Goal: Find contact information: Find contact information

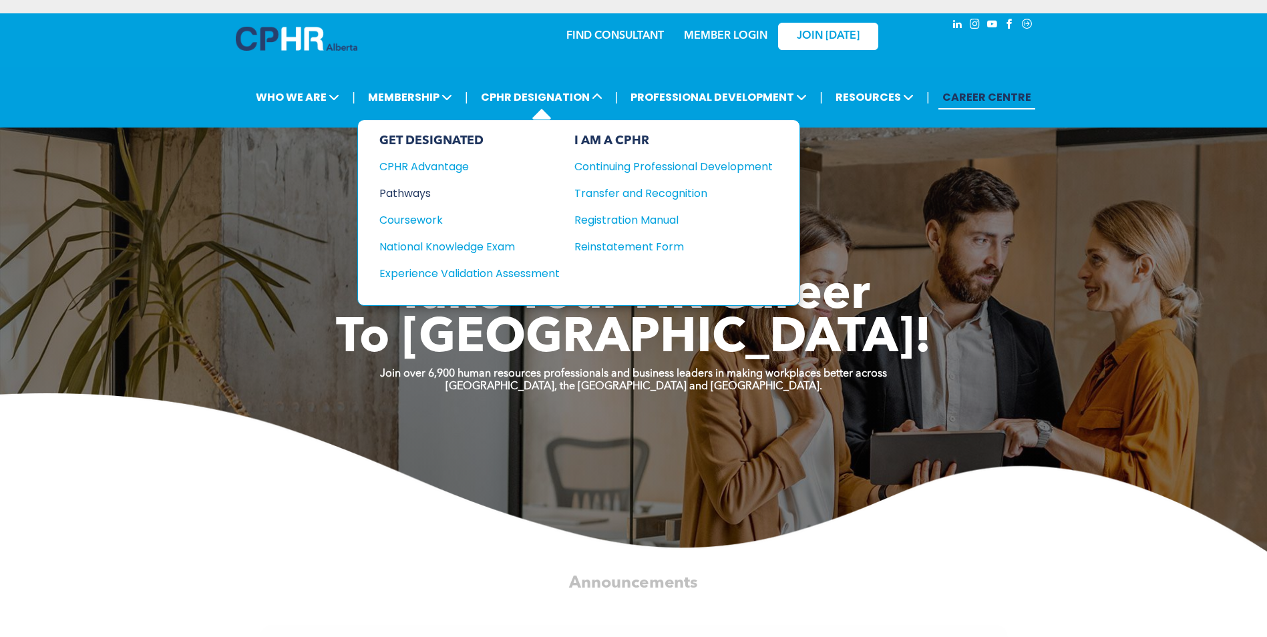
click at [433, 192] on div "Pathways" at bounding box center [460, 193] width 162 height 17
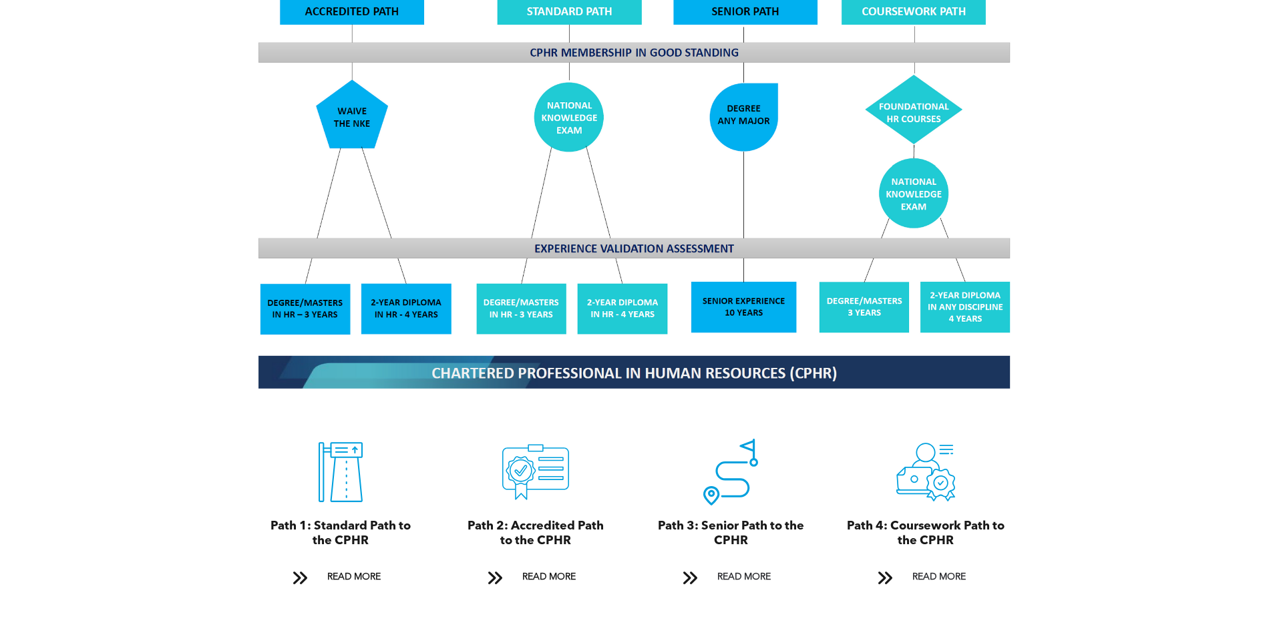
scroll to position [1336, 0]
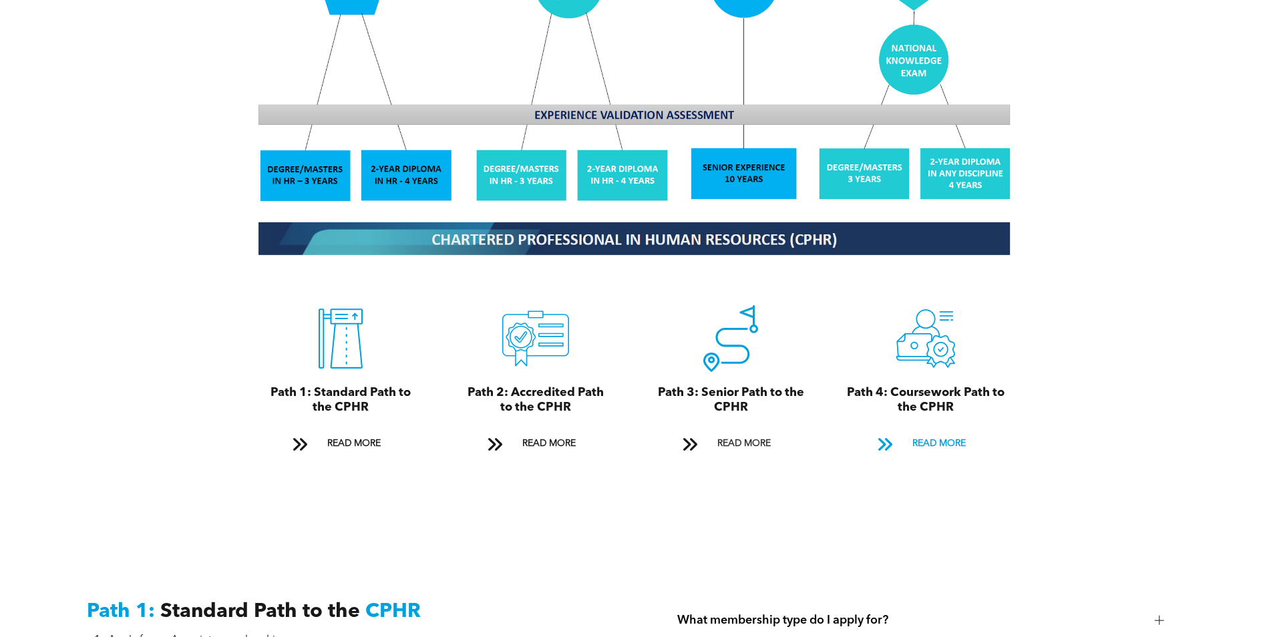
click at [946, 431] on span "READ MORE" at bounding box center [939, 443] width 63 height 25
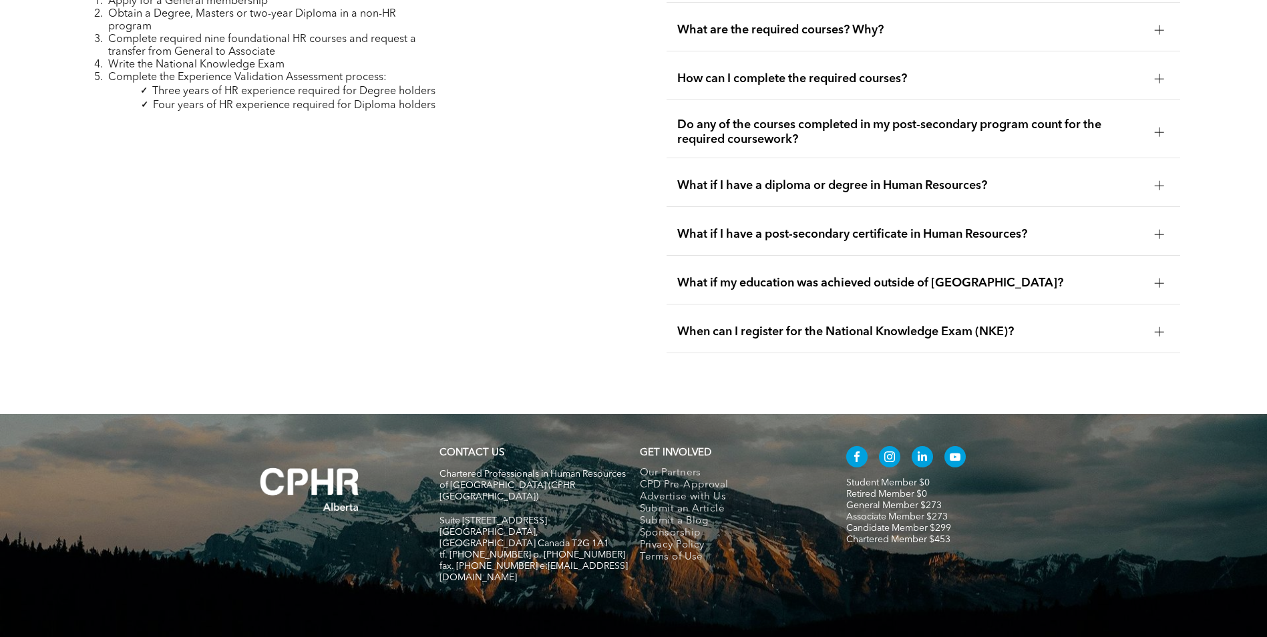
scroll to position [4099, 0]
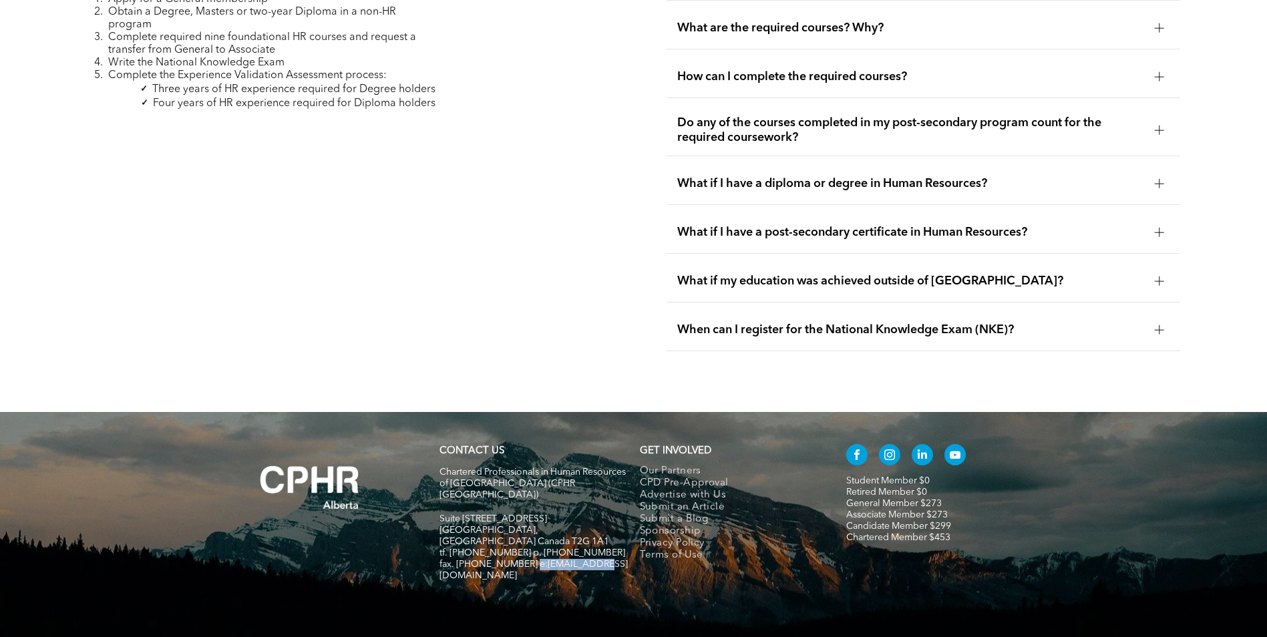
drag, startPoint x: 592, startPoint y: 507, endPoint x: 526, endPoint y: 505, distance: 65.5
click at [526, 560] on span "fax. [PHONE_NUMBER] e:[EMAIL_ADDRESS][DOMAIN_NAME]" at bounding box center [533, 570] width 188 height 21
copy span "info@cphrab.ca"
